Goal: Task Accomplishment & Management: Manage account settings

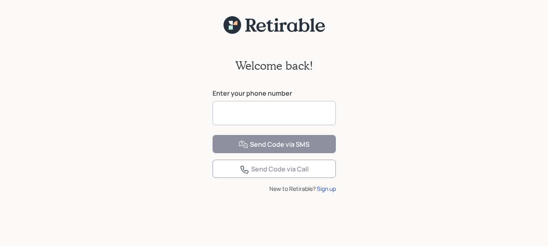
click at [257, 121] on input at bounding box center [274, 113] width 123 height 24
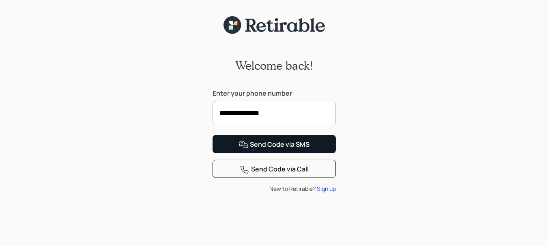
type input "**********"
click at [271, 150] on div "Send Code via SMS" at bounding box center [274, 145] width 71 height 10
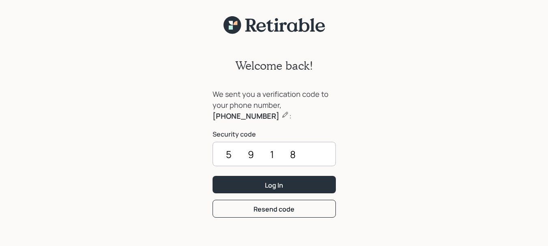
type input "5918"
click at [271, 182] on div "Log In" at bounding box center [274, 185] width 18 height 9
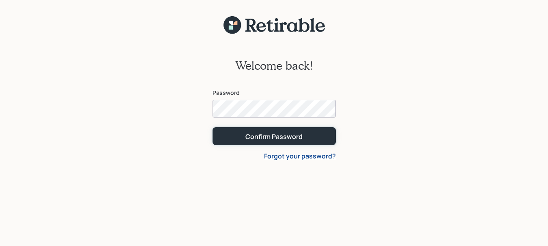
click at [273, 138] on div "Confirm Password" at bounding box center [274, 136] width 57 height 9
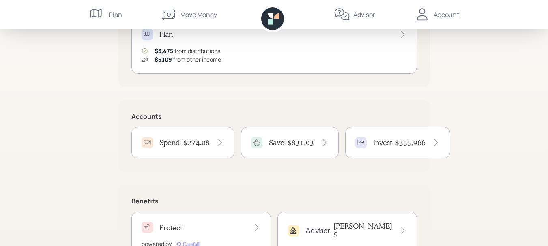
scroll to position [123, 0]
click at [407, 140] on h4 "$355,966" at bounding box center [410, 143] width 30 height 9
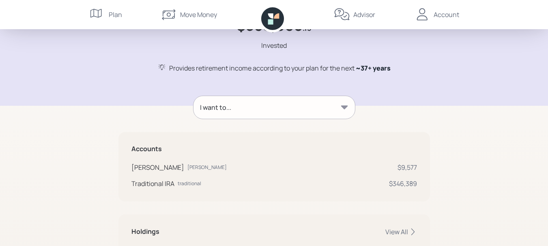
scroll to position [67, 0]
